Goal: Task Accomplishment & Management: Manage account settings

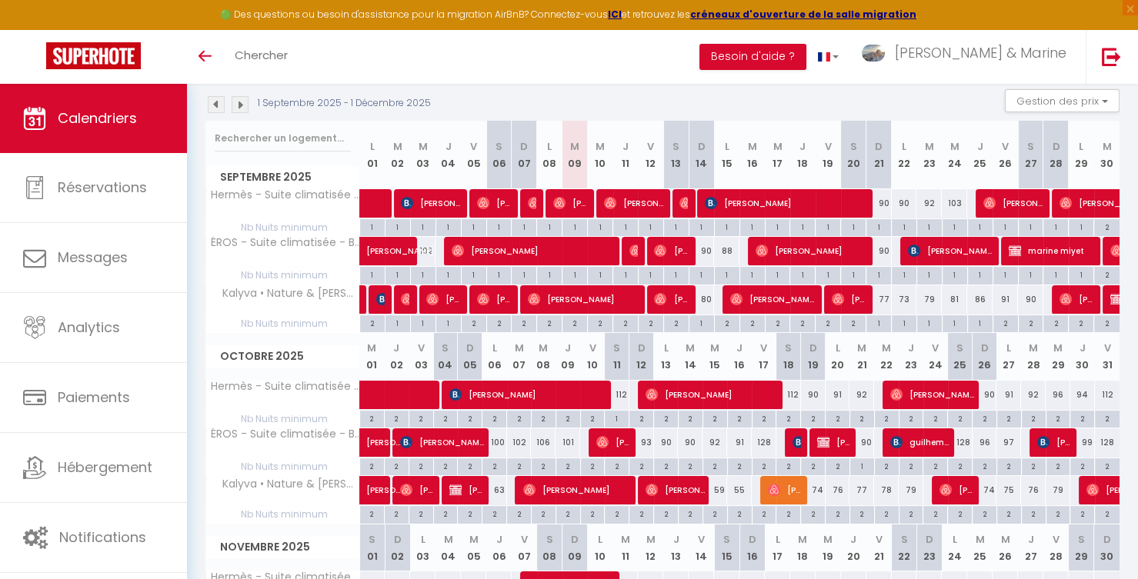
click at [706, 252] on div "90" at bounding box center [701, 251] width 25 height 28
type input "90"
type input "Dim 14 Septembre 2025"
type input "Lun 15 Septembre 2025"
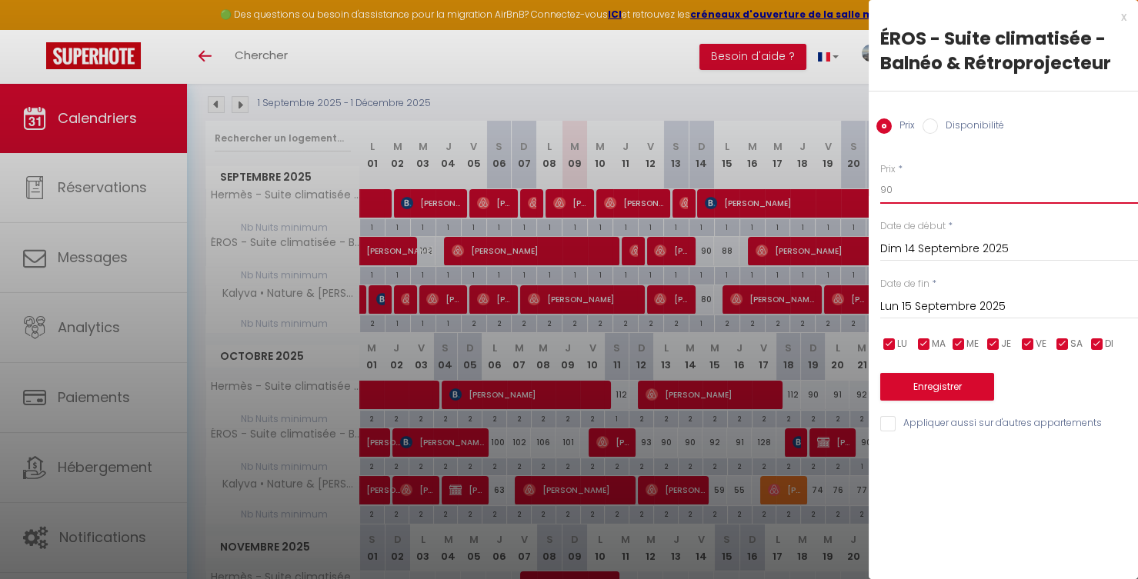
click at [1017, 190] on input "90" at bounding box center [1009, 190] width 258 height 28
type input "89"
click at [927, 391] on button "Enregistrer" at bounding box center [937, 387] width 114 height 28
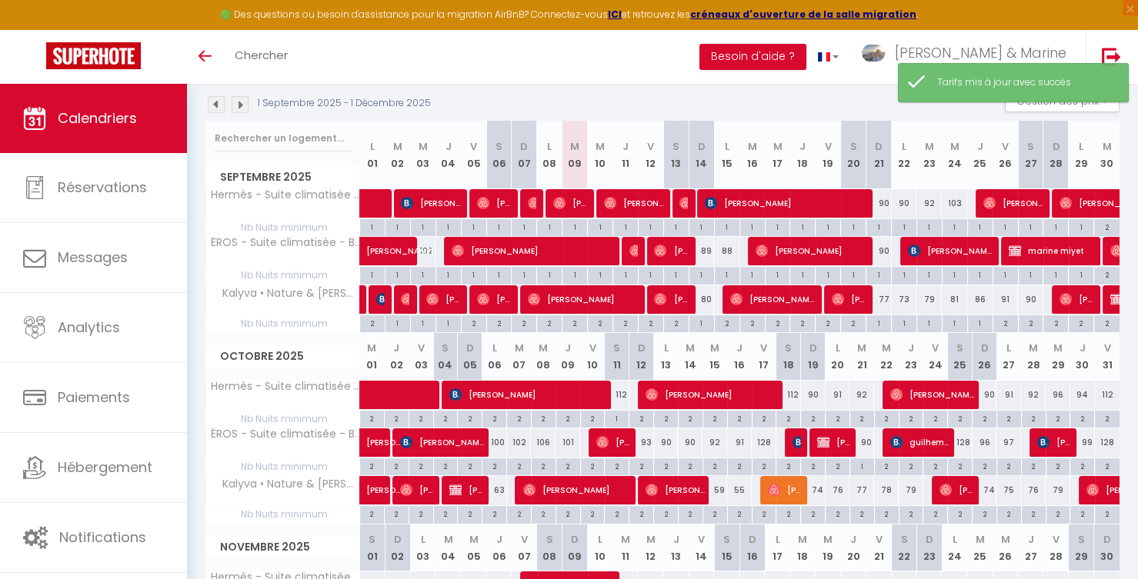
click at [726, 252] on div "88" at bounding box center [726, 251] width 25 height 28
type input "88"
type input "Lun 15 Septembre 2025"
type input "[DATE]"
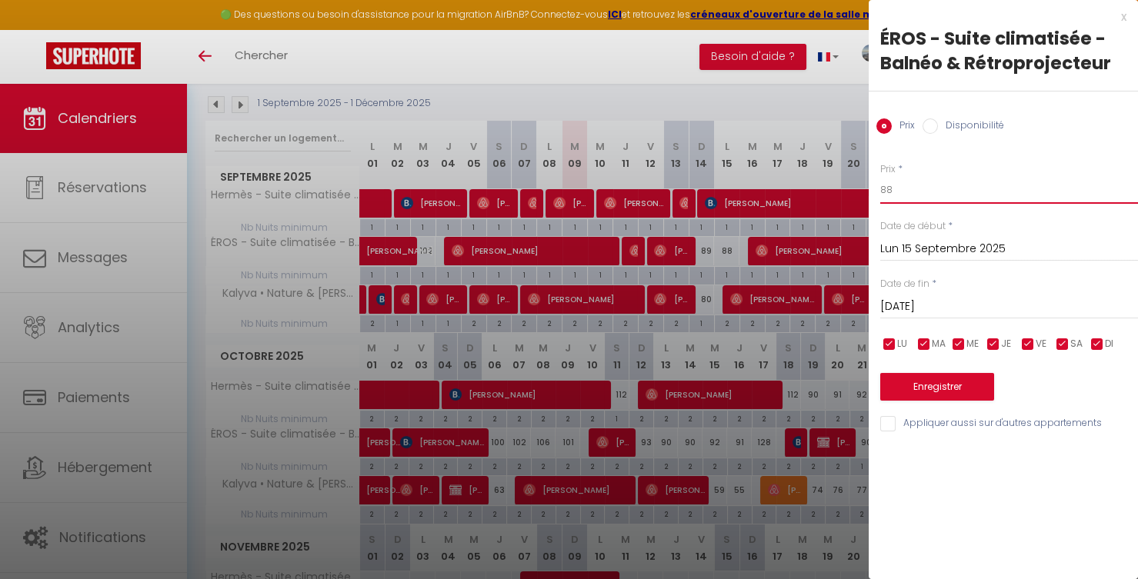
click at [927, 193] on input "88" at bounding box center [1009, 190] width 258 height 28
type input "87"
click at [937, 384] on button "Enregistrer" at bounding box center [937, 387] width 114 height 28
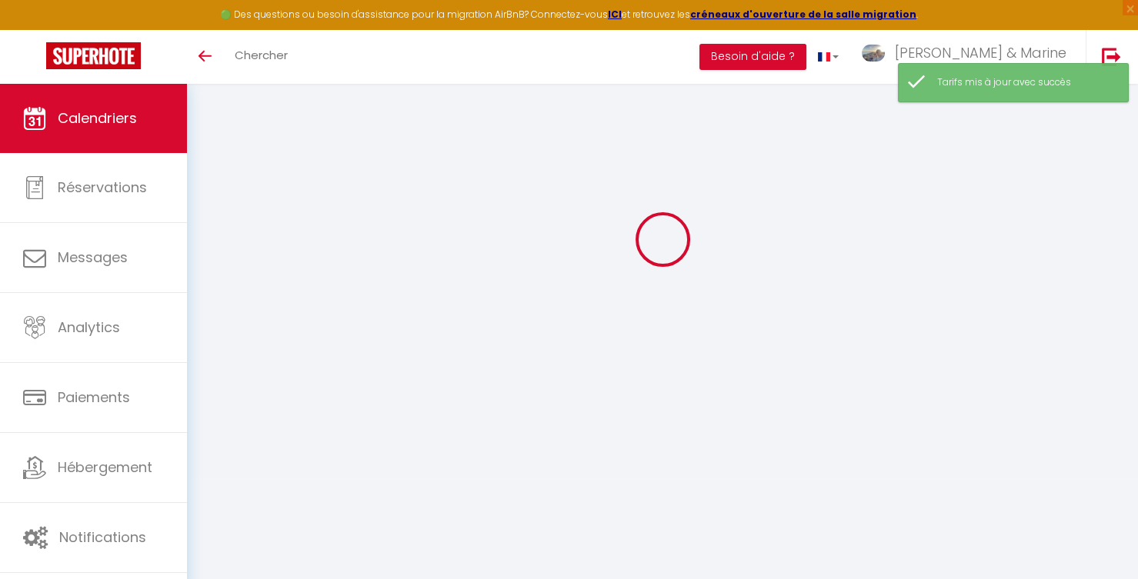
scroll to position [162, 0]
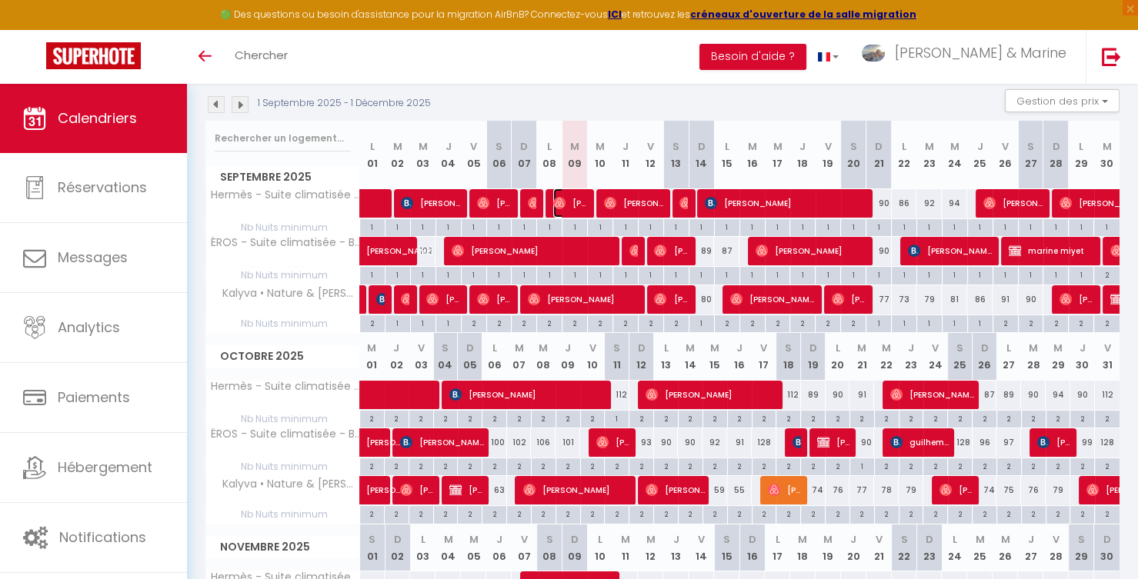
drag, startPoint x: 583, startPoint y: 205, endPoint x: 554, endPoint y: 205, distance: 29.3
click at [710, 299] on div "80" at bounding box center [701, 300] width 25 height 28
type input "80"
type input "Dim 14 Septembre 2025"
type input "Lun 15 Septembre 2025"
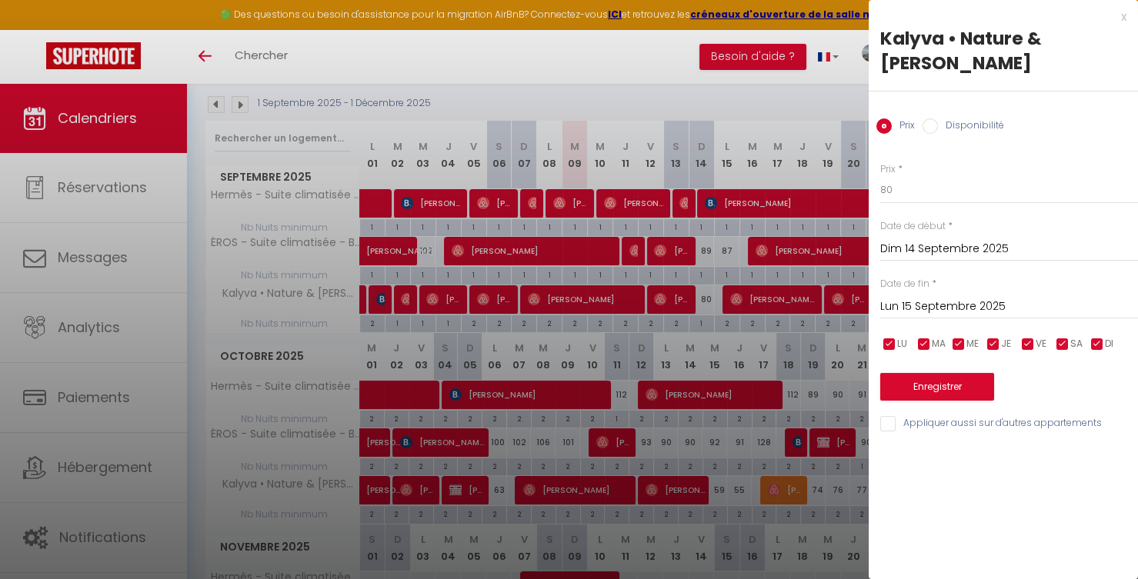
click at [797, 105] on div at bounding box center [569, 289] width 1138 height 579
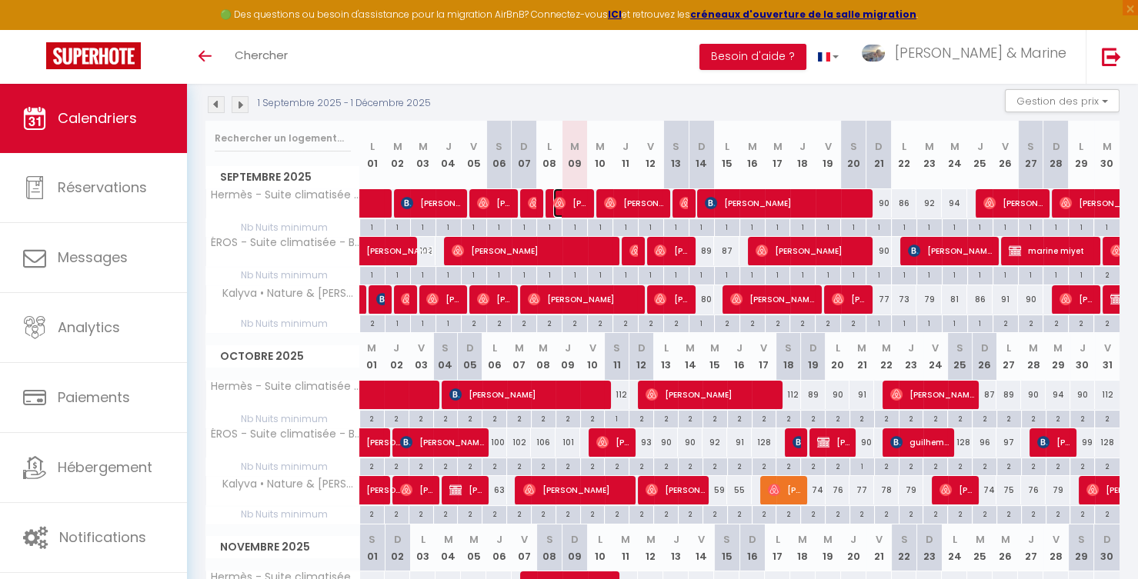
click at [579, 206] on span "[PERSON_NAME]" at bounding box center [570, 203] width 34 height 29
select select "OK"
select select "1"
select select "0"
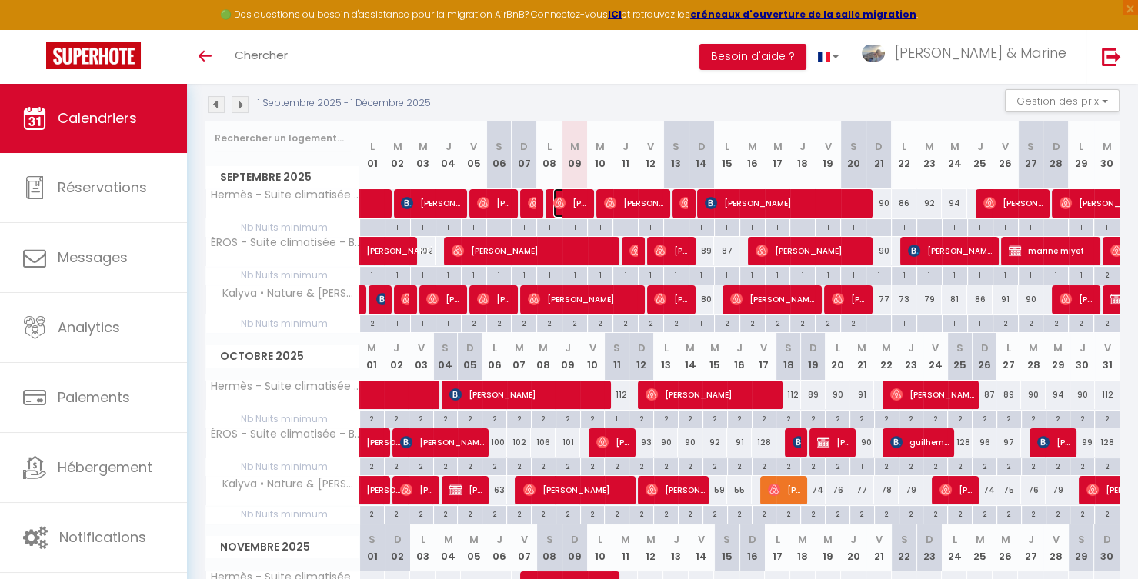
select select "1"
select select
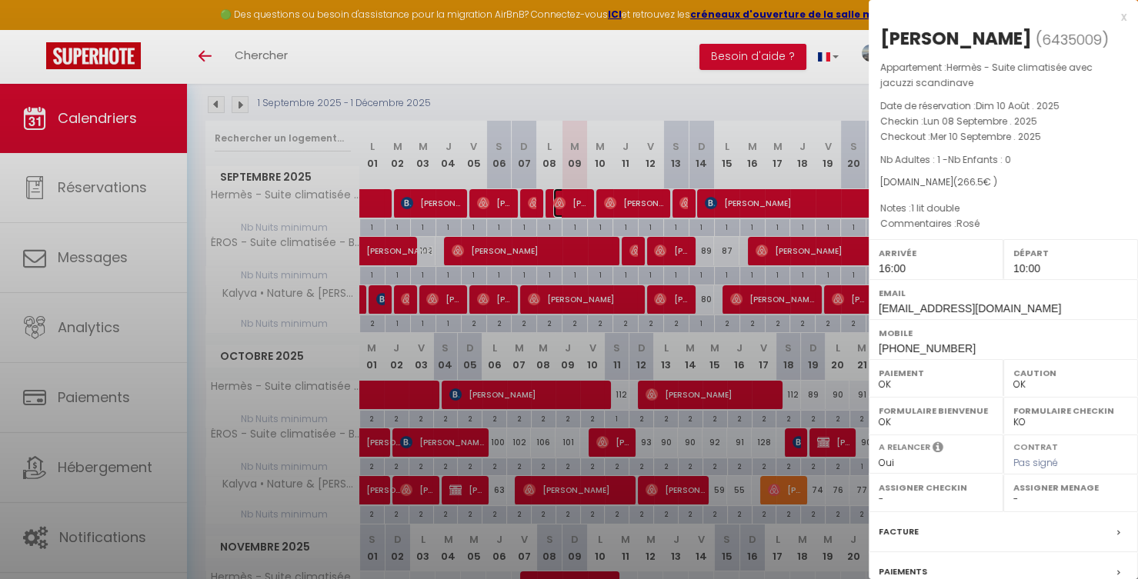
select select "33758"
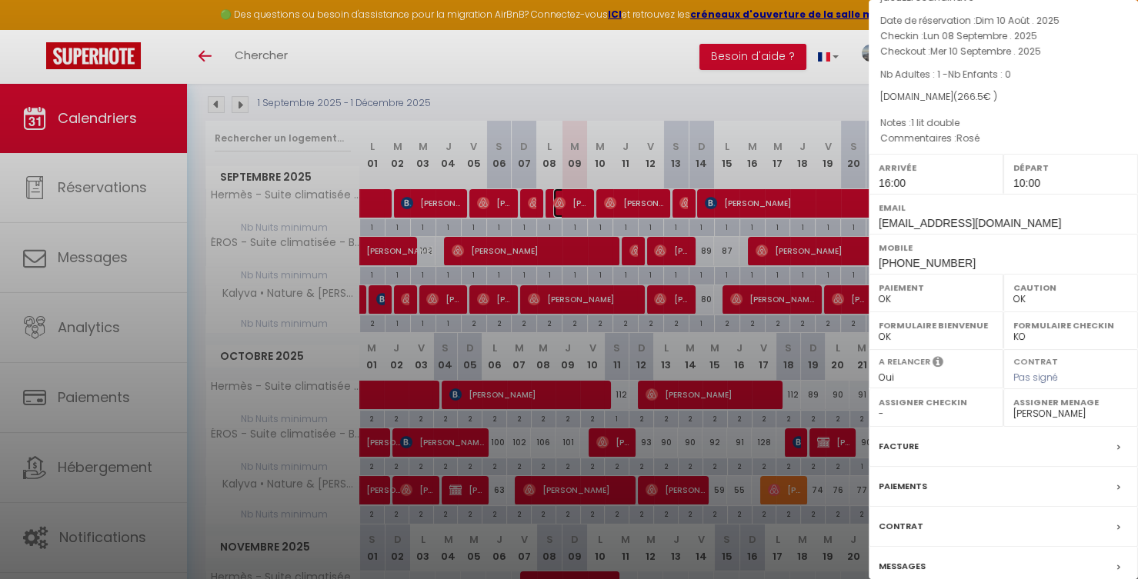
scroll to position [88, 0]
